Goal: Task Accomplishment & Management: Complete application form

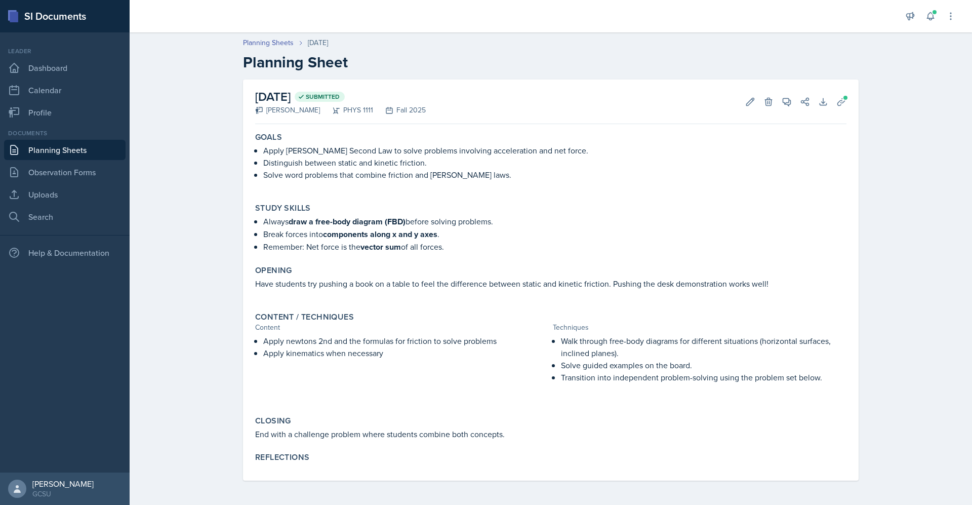
click at [71, 153] on link "Planning Sheets" at bounding box center [65, 150] width 122 height 20
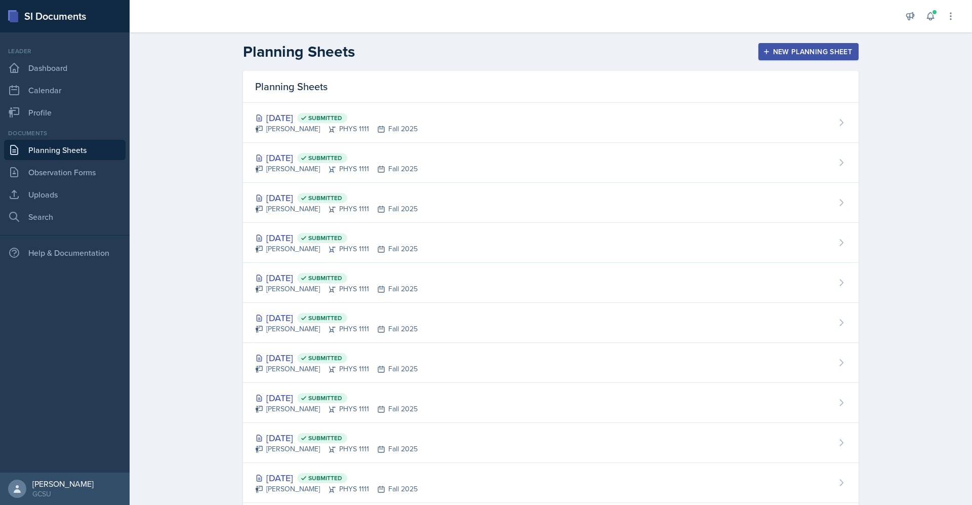
click at [802, 50] on div "New Planning Sheet" at bounding box center [808, 52] width 87 height 8
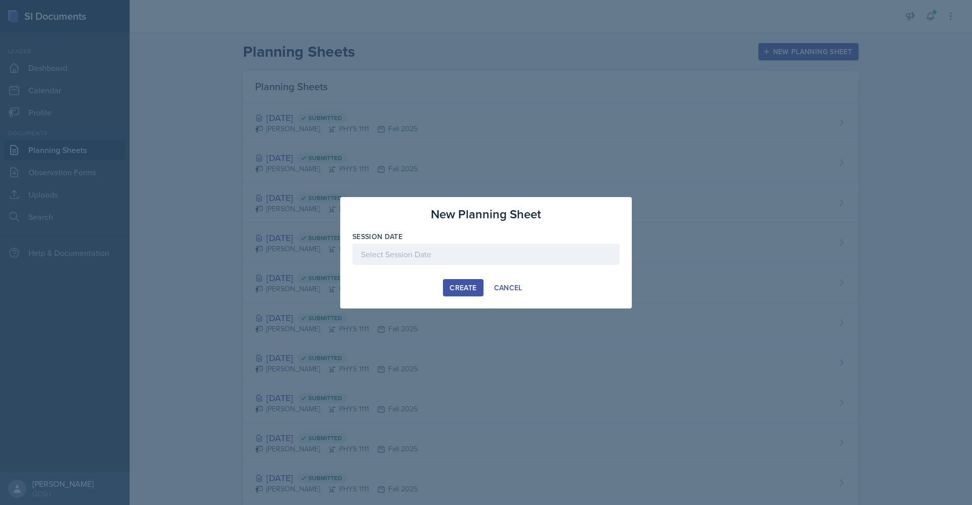
click at [472, 256] on div at bounding box center [486, 254] width 267 height 21
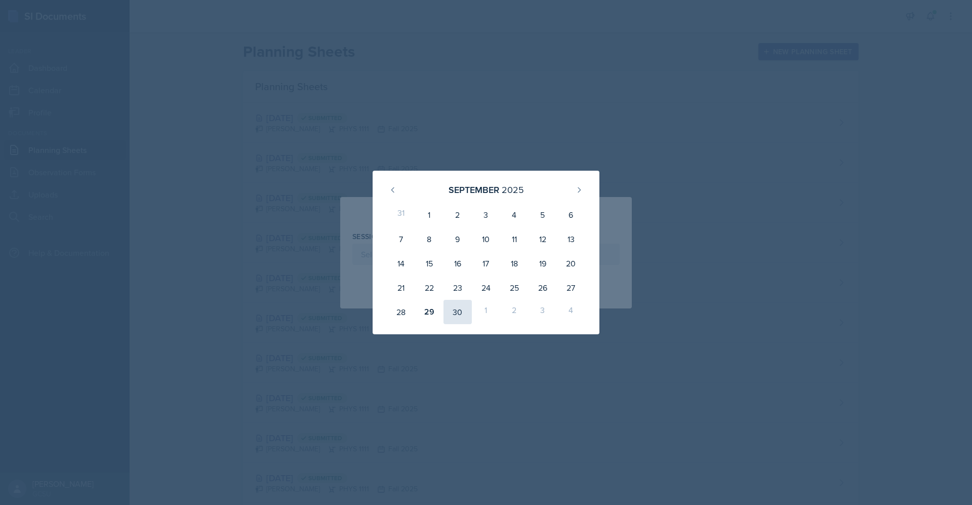
click at [459, 317] on div "30" at bounding box center [458, 312] width 28 height 24
type input "[DATE]"
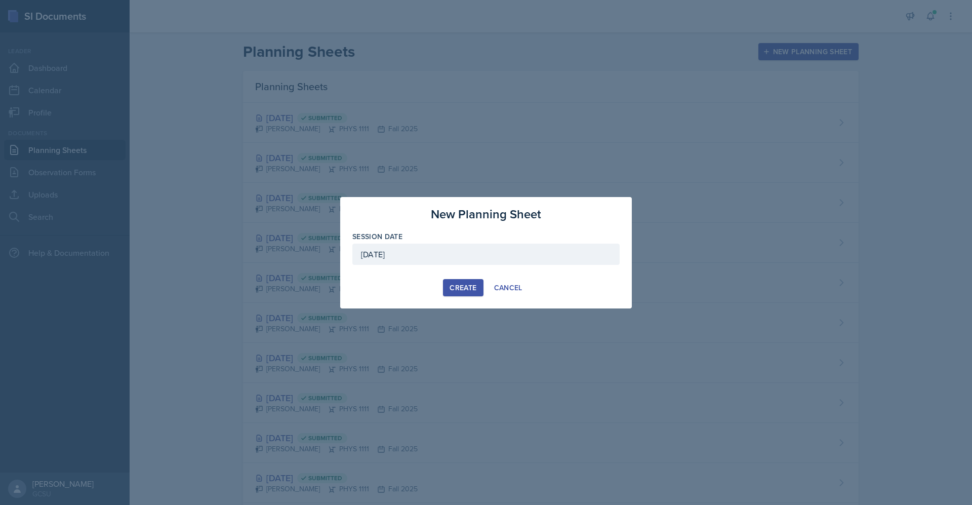
click at [470, 288] on div "Create" at bounding box center [463, 288] width 27 height 8
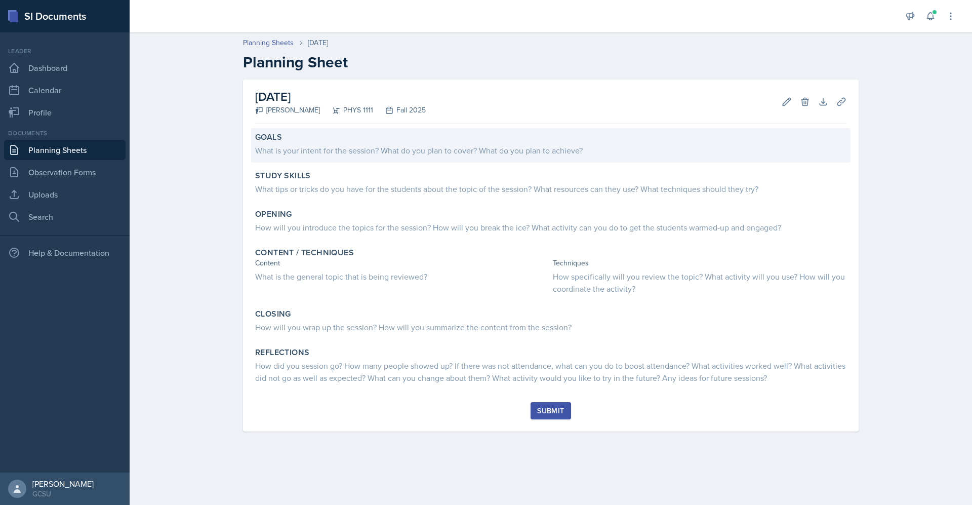
click at [341, 146] on div "What is your intent for the session? What do you plan to cover? What do you pla…" at bounding box center [551, 150] width 592 height 12
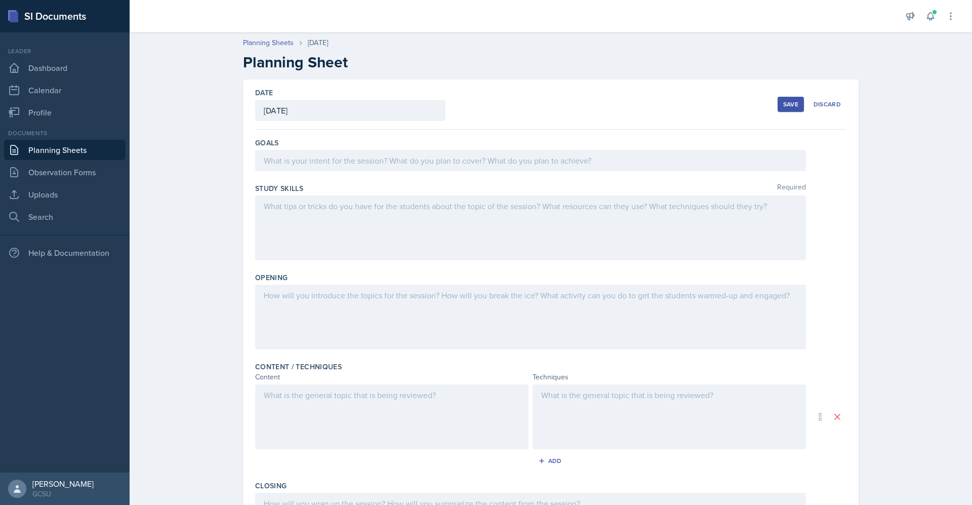
click at [349, 162] on div at bounding box center [530, 160] width 551 height 21
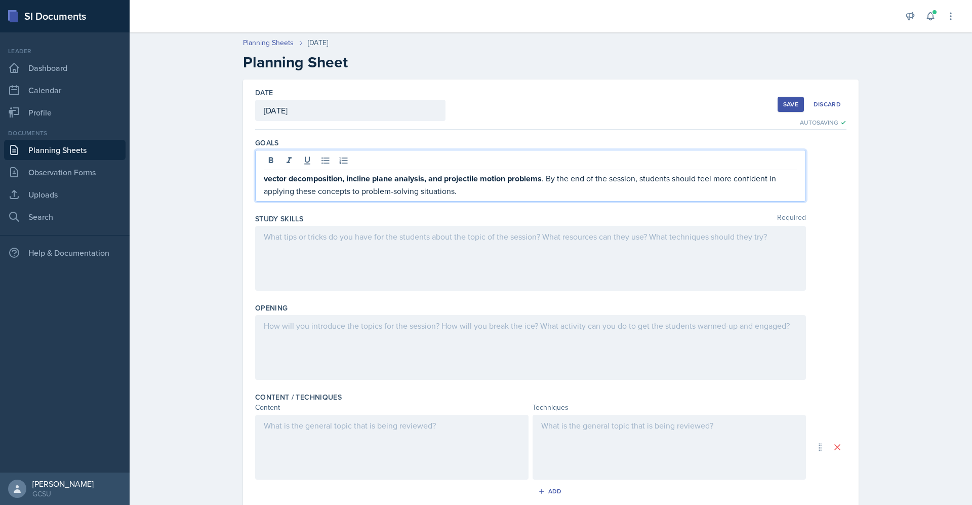
click at [397, 253] on div at bounding box center [530, 258] width 551 height 65
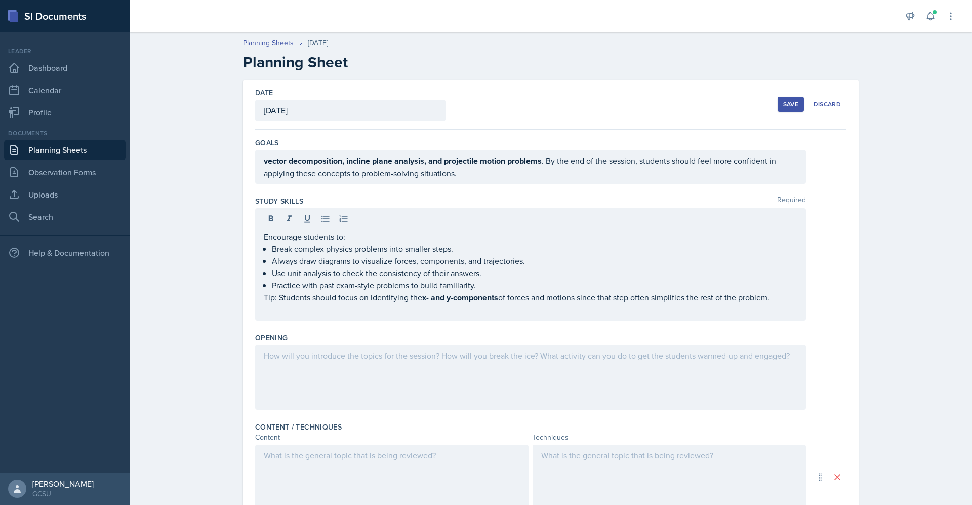
click at [421, 384] on div at bounding box center [530, 377] width 551 height 65
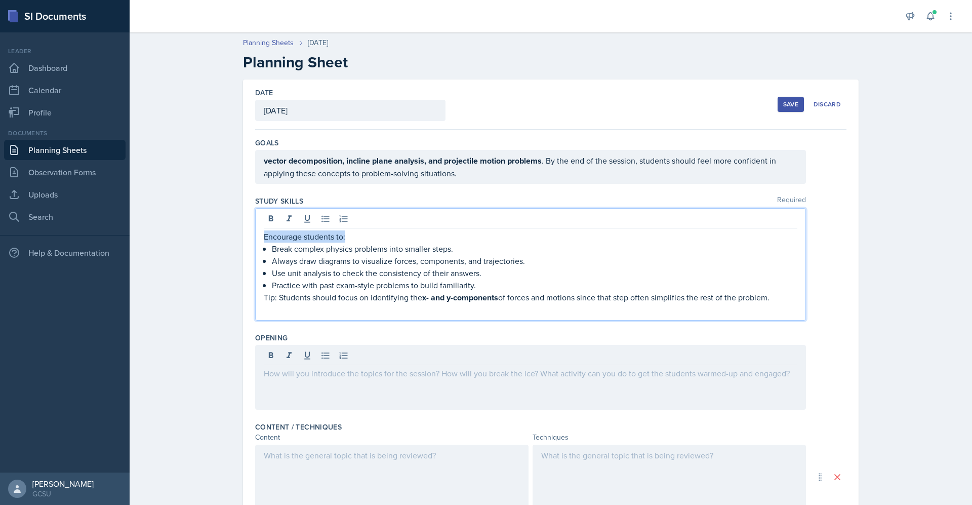
drag, startPoint x: 352, startPoint y: 214, endPoint x: 229, endPoint y: 208, distance: 123.2
click at [229, 208] on div "Date [DATE] [DATE] 31 1 2 3 4 5 6 7 8 9 10 11 12 13 14 15 16 17 18 19 20 21 22 …" at bounding box center [551, 414] width 648 height 668
click at [363, 371] on div at bounding box center [530, 377] width 551 height 65
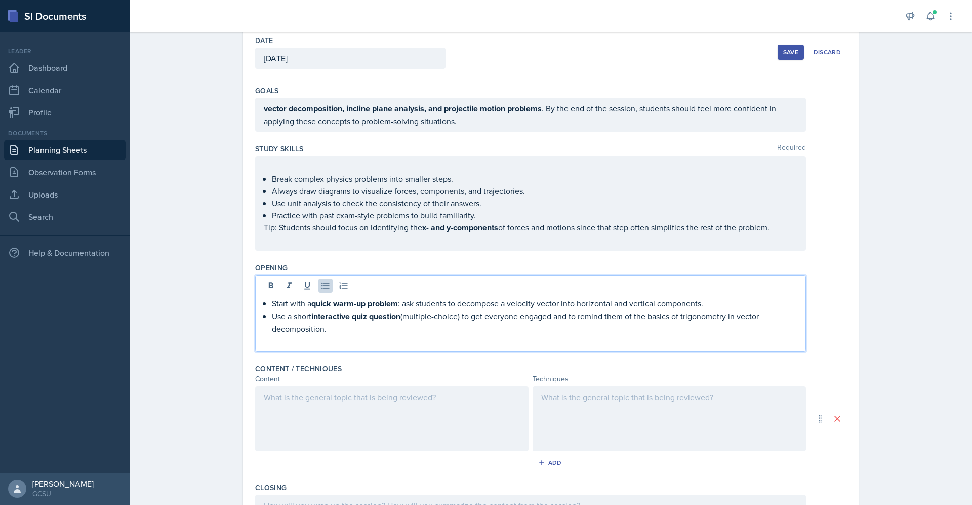
scroll to position [53, 0]
drag, startPoint x: 387, startPoint y: 332, endPoint x: 254, endPoint y: 316, distance: 134.2
click at [255, 316] on div "Start with a quick warm-up problem : ask students to decompose a velocity vecto…" at bounding box center [530, 312] width 551 height 76
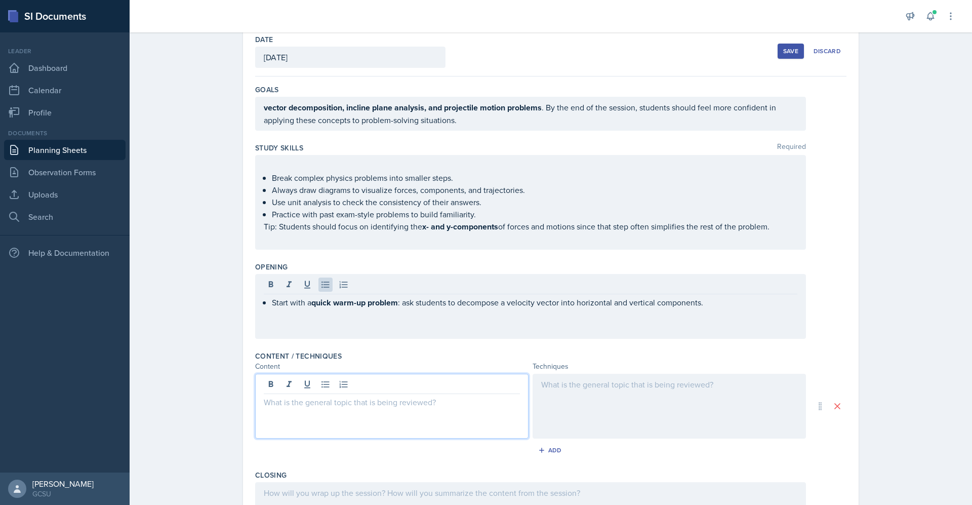
click at [390, 384] on div at bounding box center [391, 406] width 273 height 65
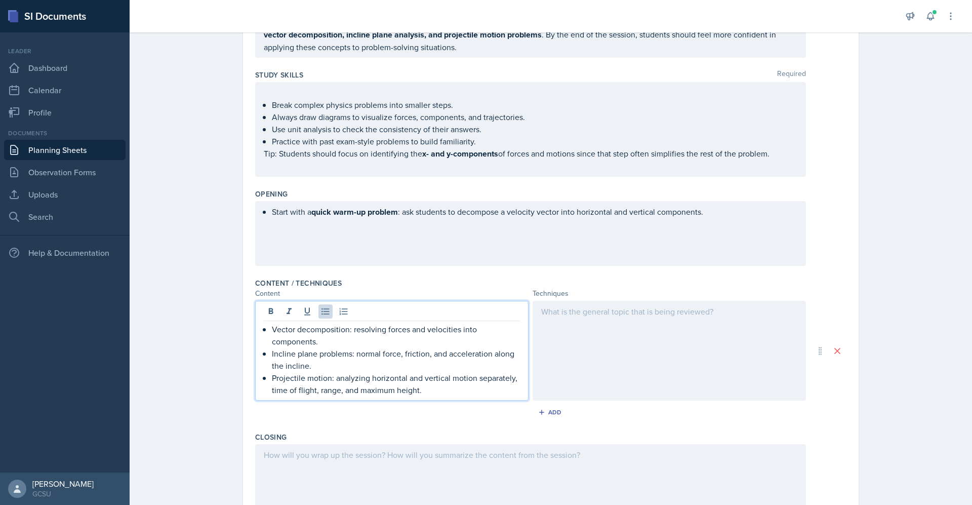
scroll to position [127, 0]
click at [595, 342] on div at bounding box center [669, 350] width 273 height 100
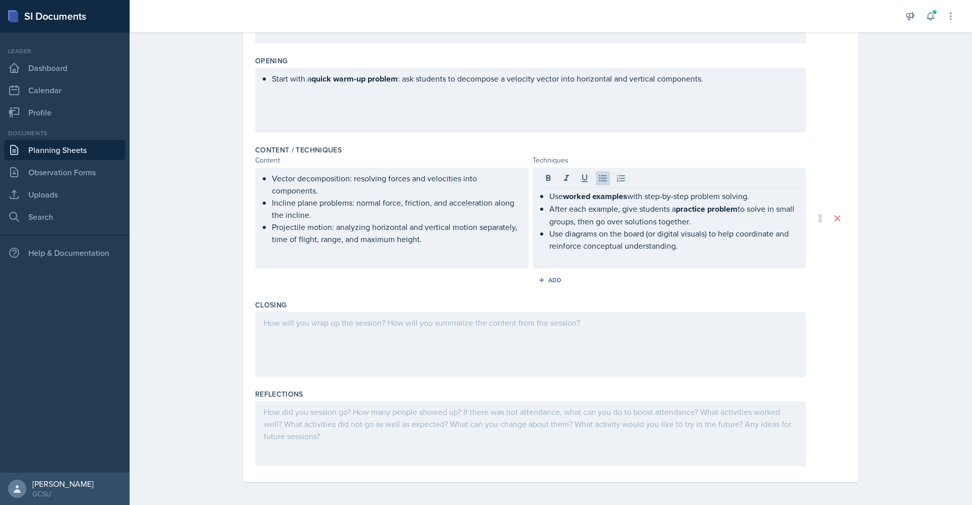
click at [578, 334] on div at bounding box center [530, 344] width 551 height 65
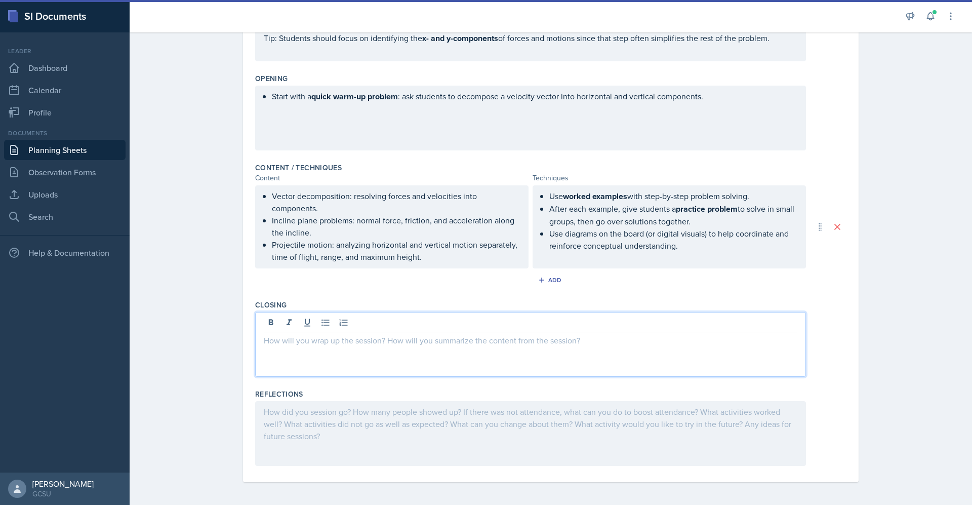
paste div
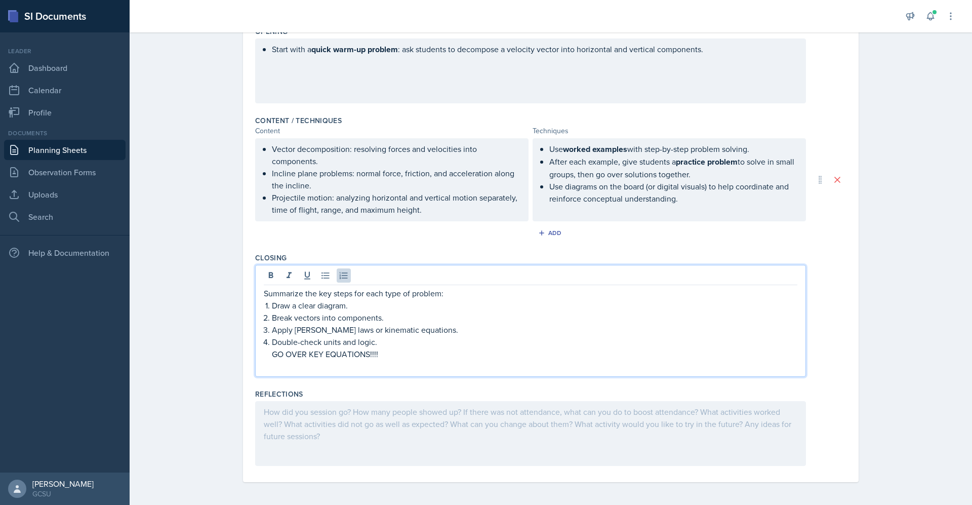
scroll to position [0, 0]
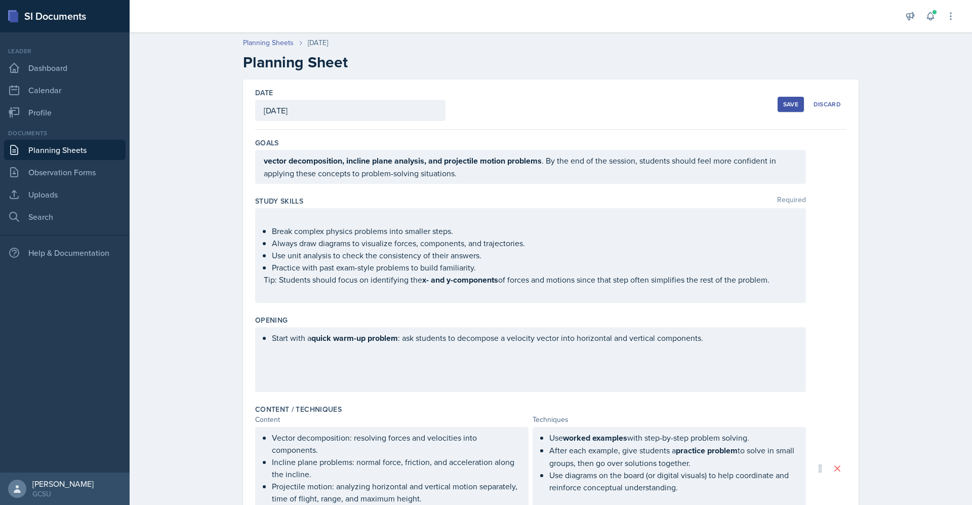
click at [786, 104] on div "Save" at bounding box center [791, 104] width 15 height 8
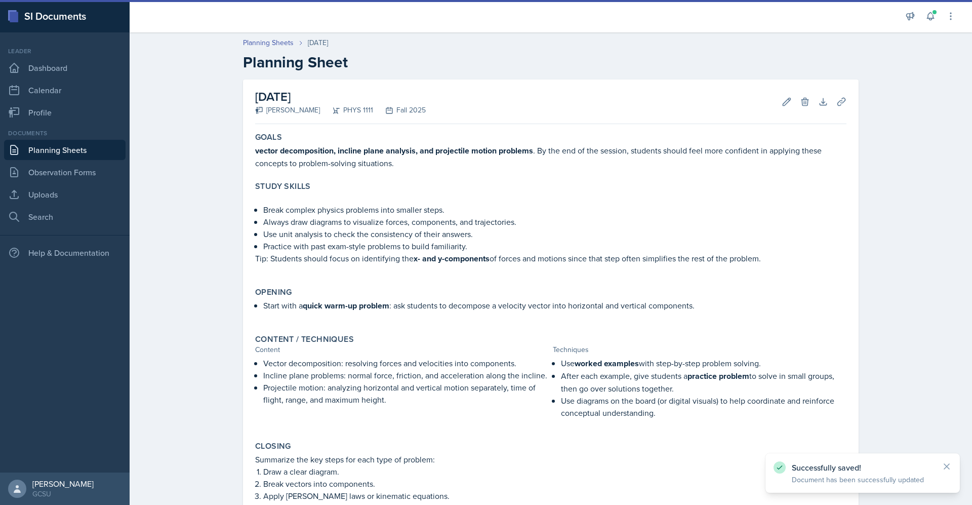
scroll to position [150, 0]
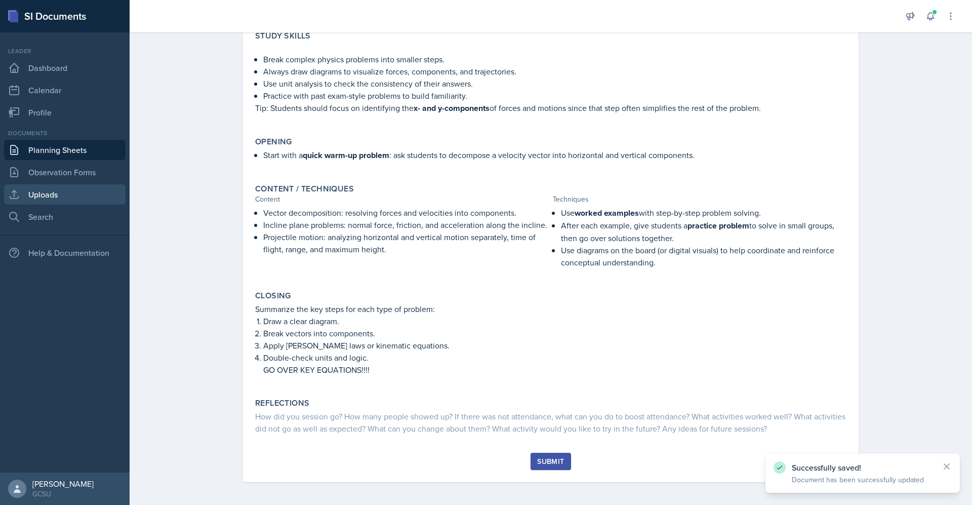
click at [66, 190] on link "Uploads" at bounding box center [65, 194] width 122 height 20
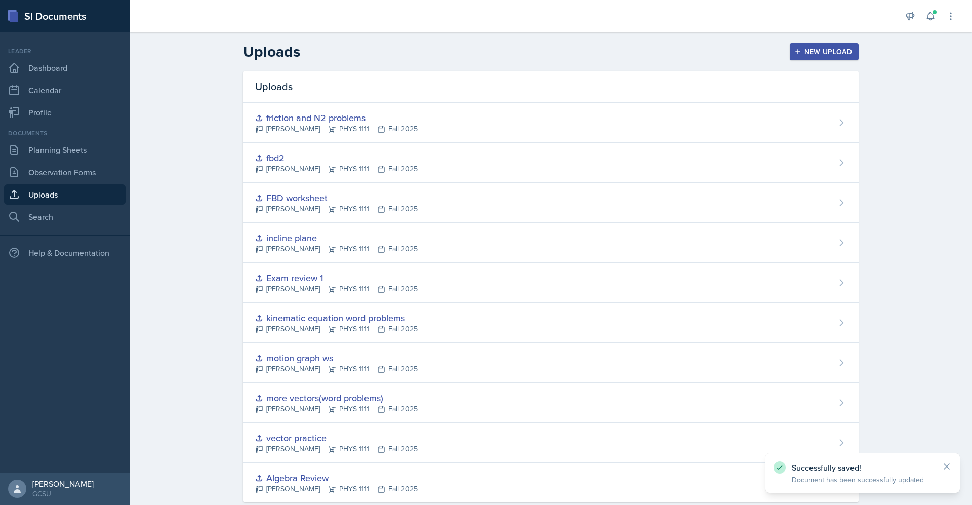
click at [804, 52] on div "New Upload" at bounding box center [825, 52] width 56 height 8
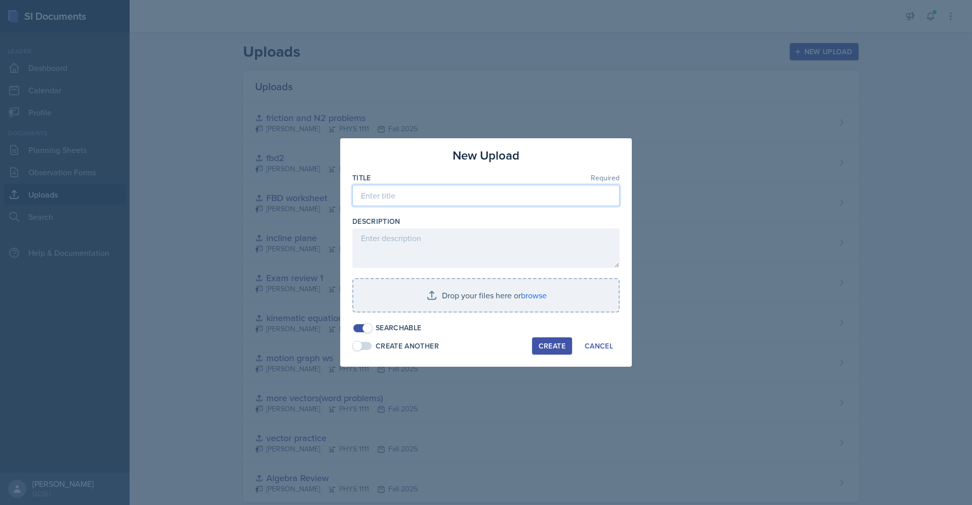
click at [463, 194] on input at bounding box center [486, 195] width 267 height 21
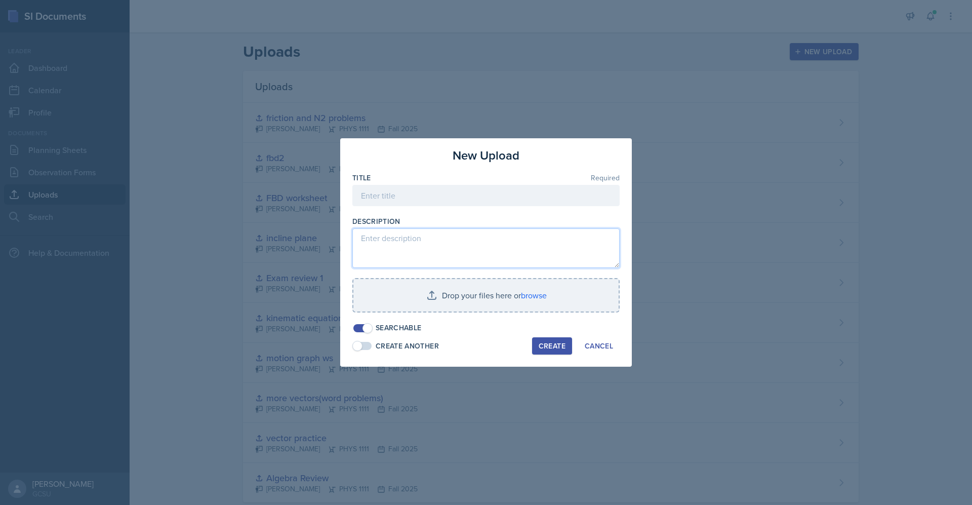
click at [467, 246] on textarea at bounding box center [486, 248] width 267 height 40
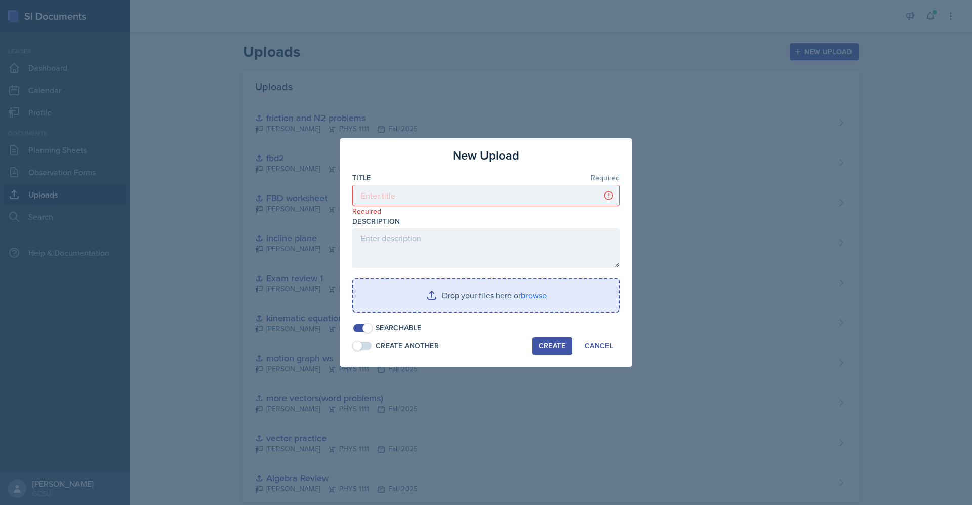
click at [535, 289] on input "file" at bounding box center [486, 295] width 265 height 32
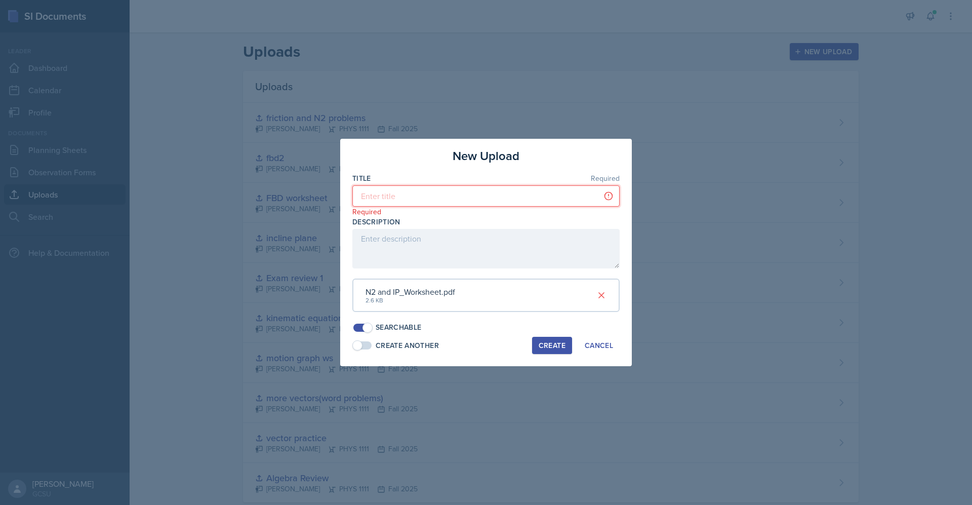
click at [417, 206] on input at bounding box center [486, 195] width 267 height 21
type input "ip and pm worksheet"
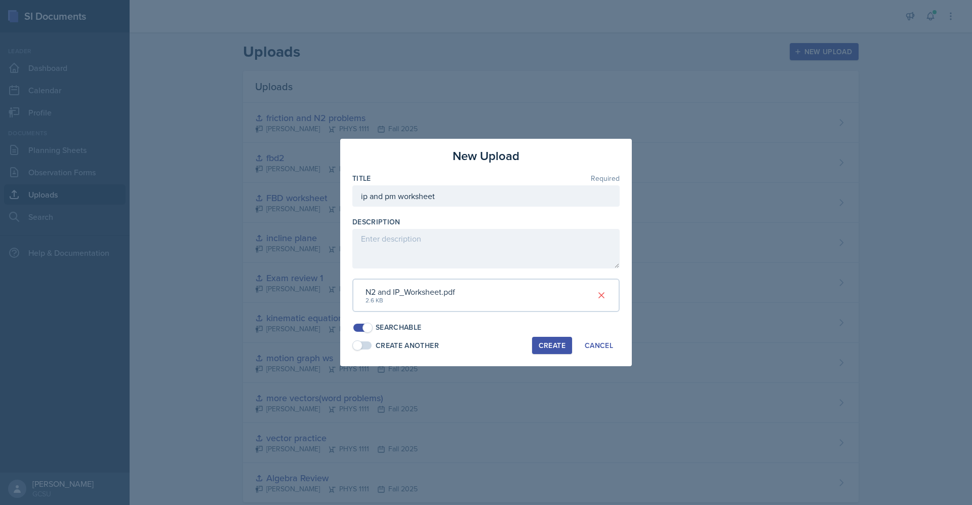
click at [551, 359] on div "New Upload Title Required ip and pm worksheet Description N2 and IP_Worksheet.p…" at bounding box center [486, 252] width 292 height 227
click at [552, 353] on button "Create" at bounding box center [552, 345] width 40 height 17
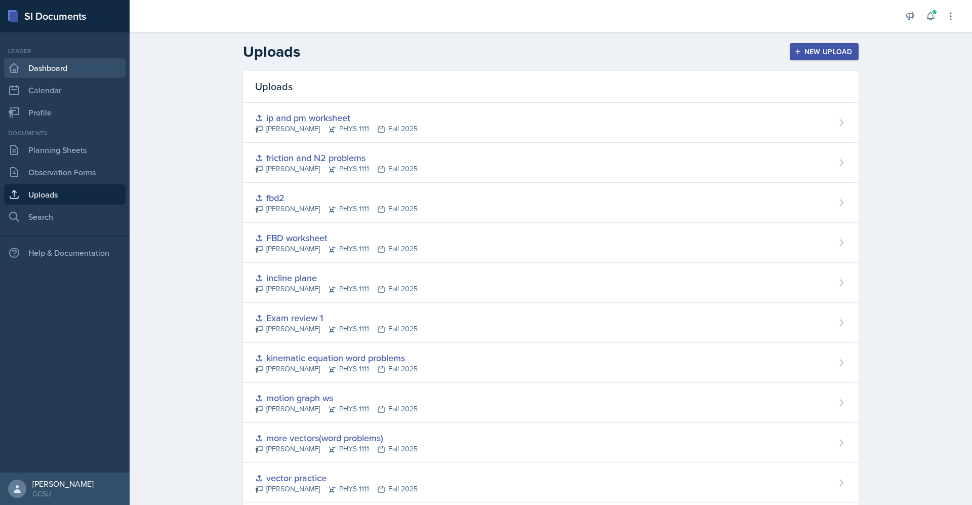
click at [60, 58] on link "Dashboard" at bounding box center [65, 68] width 122 height 20
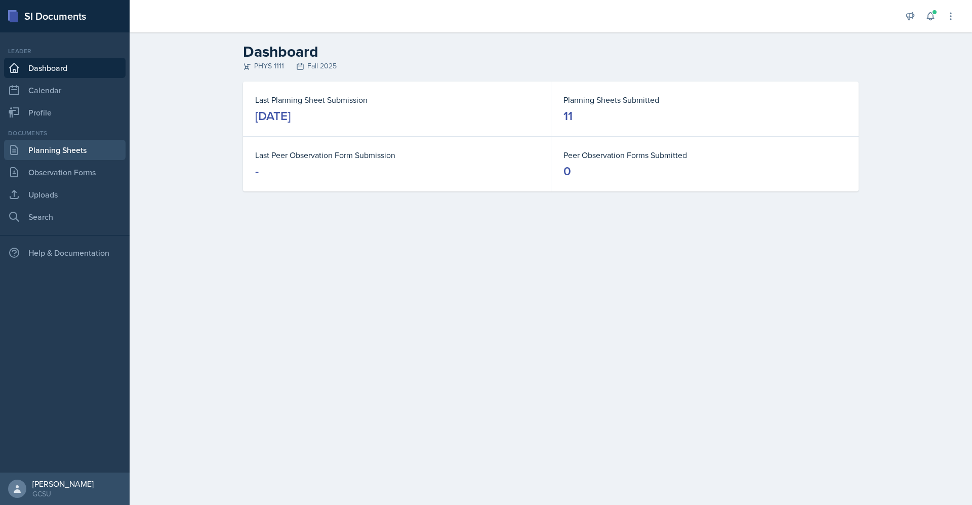
click at [60, 149] on link "Planning Sheets" at bounding box center [65, 150] width 122 height 20
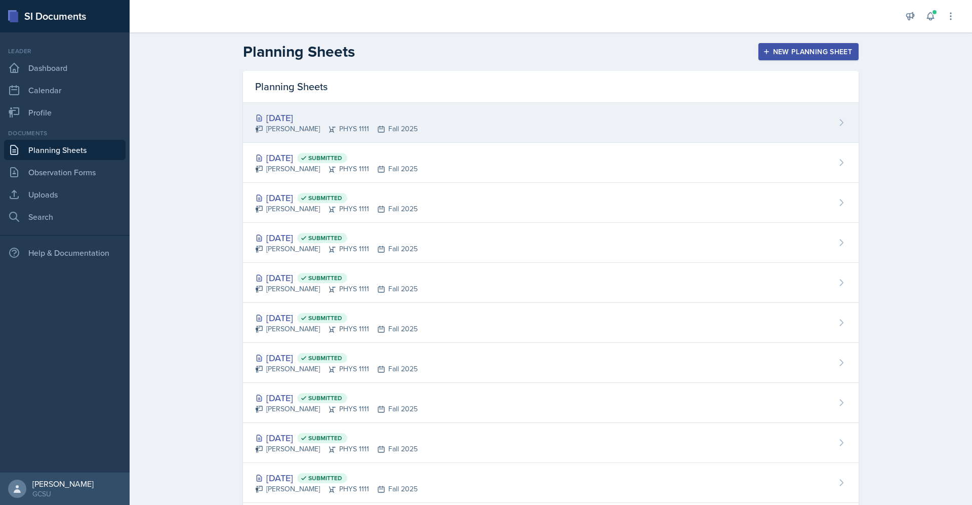
click at [317, 111] on div "[DATE]" at bounding box center [336, 118] width 163 height 14
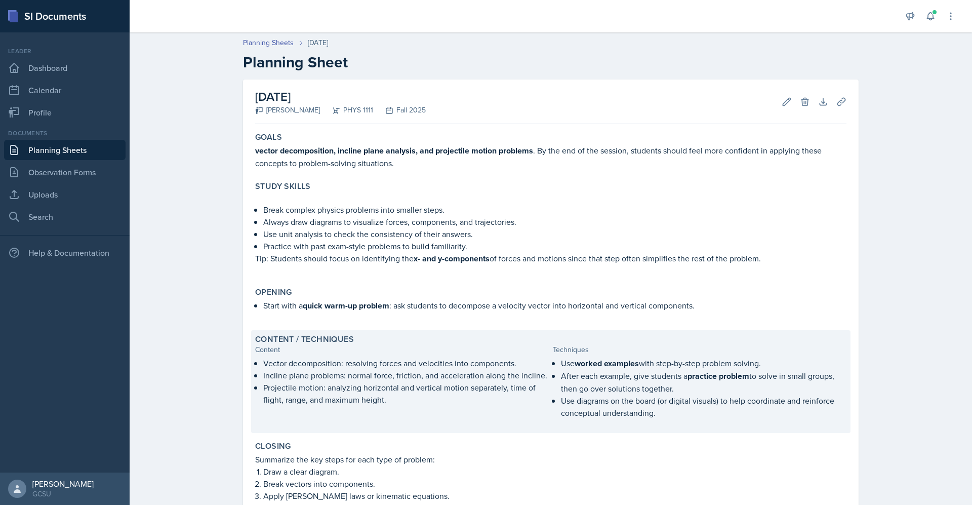
scroll to position [150, 0]
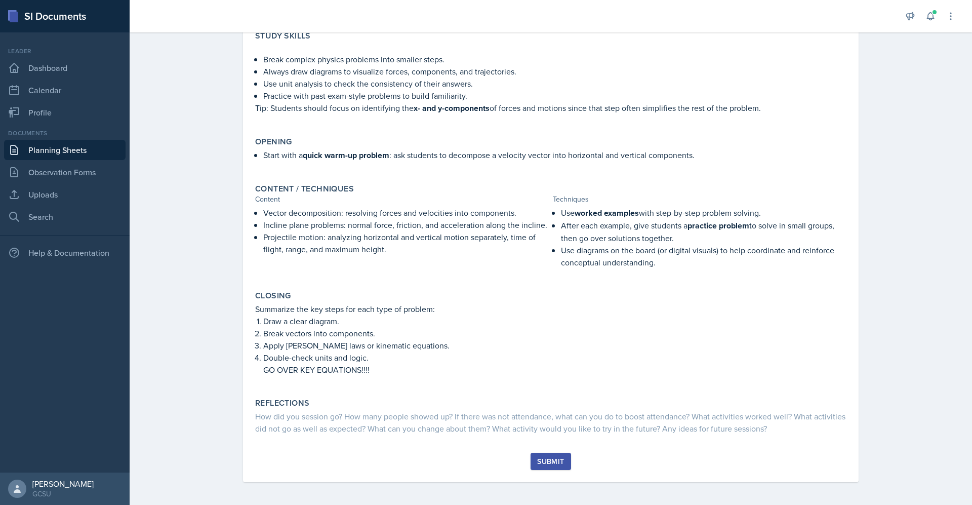
click at [553, 457] on div "Submit" at bounding box center [550, 461] width 27 height 8
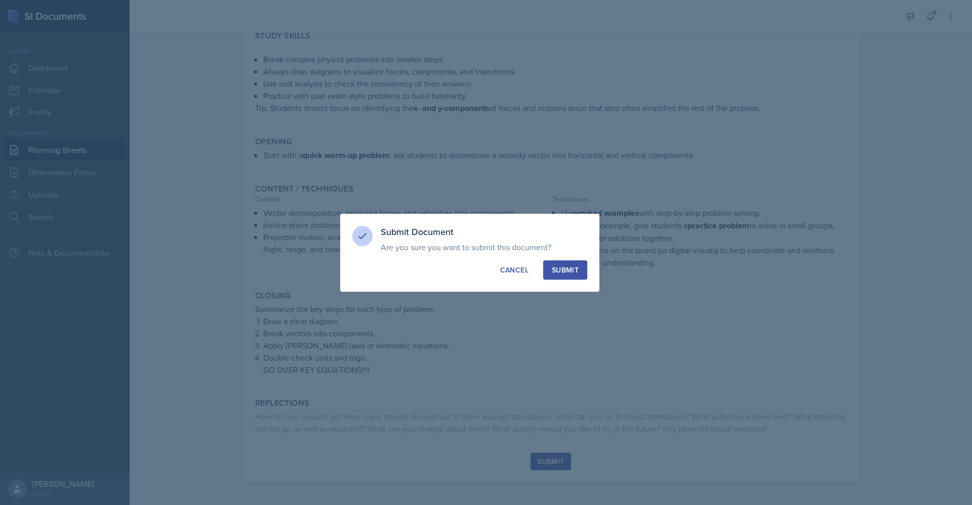
click at [568, 261] on button "Submit" at bounding box center [565, 269] width 44 height 19
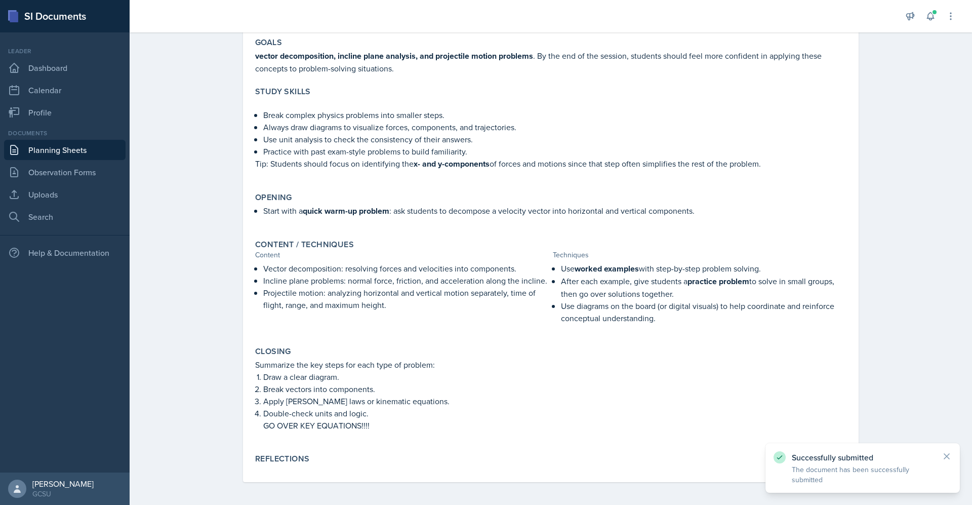
scroll to position [0, 0]
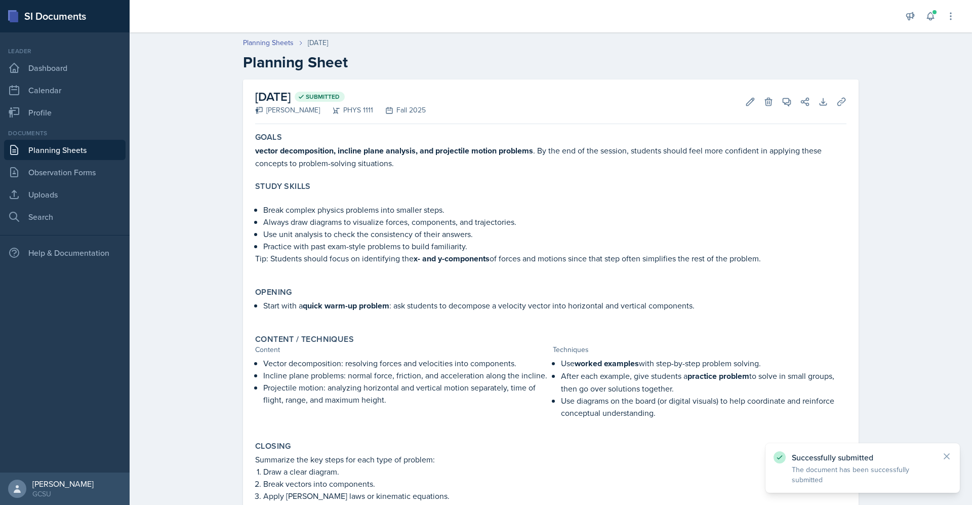
click at [46, 150] on link "Planning Sheets" at bounding box center [65, 150] width 122 height 20
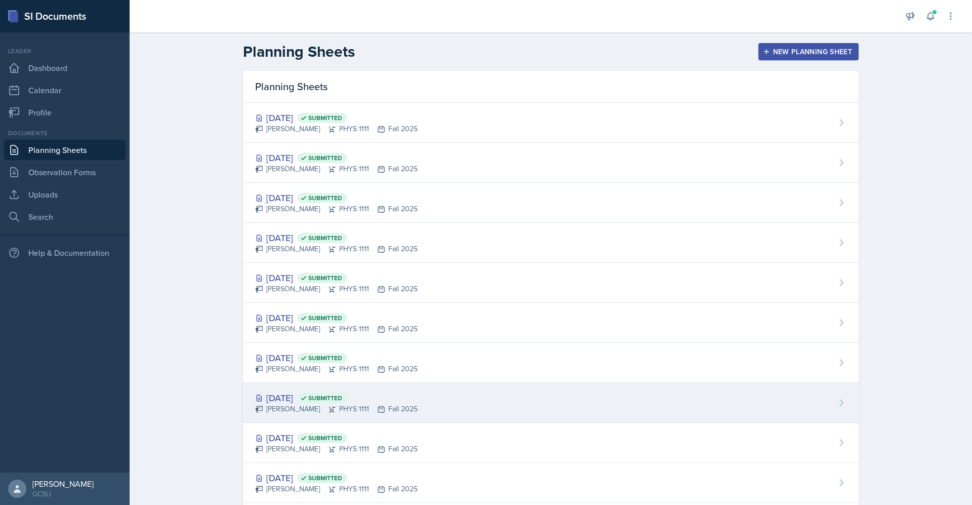
click at [301, 400] on div "[DATE] Submitted" at bounding box center [336, 398] width 163 height 14
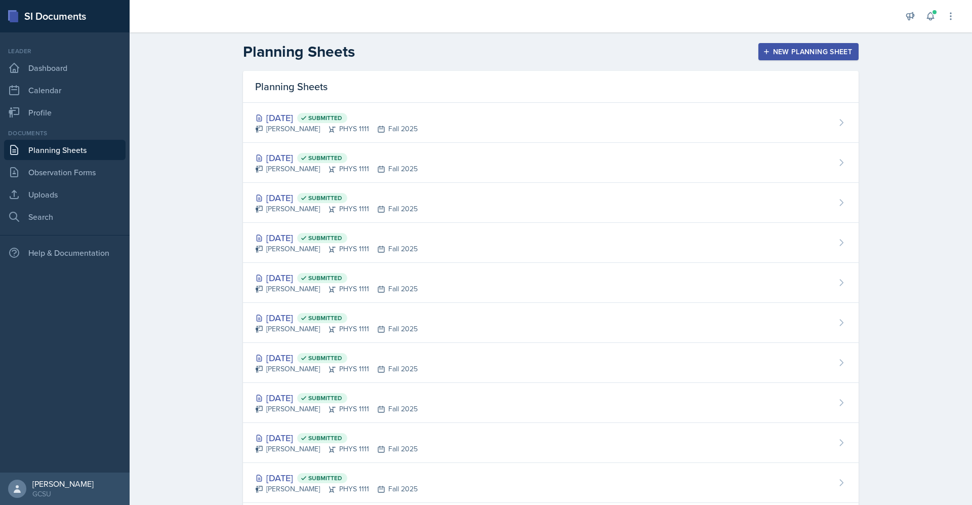
click at [68, 147] on link "Planning Sheets" at bounding box center [65, 150] width 122 height 20
